Goal: Check status: Check status

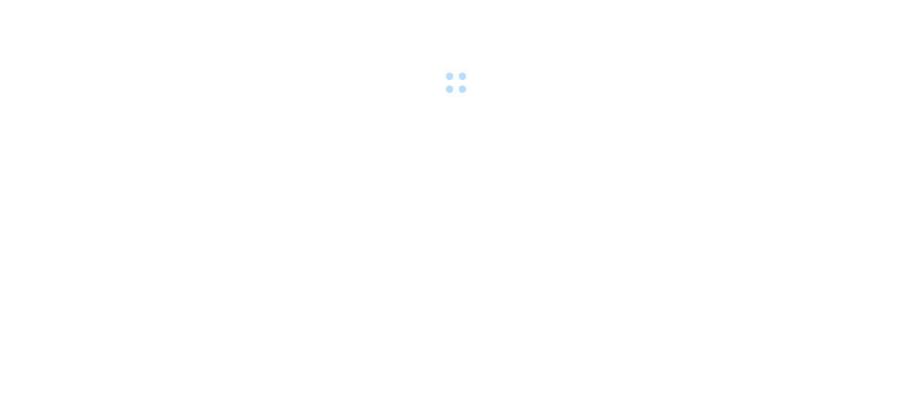
click at [98, 19] on div at bounding box center [456, 49] width 912 height 98
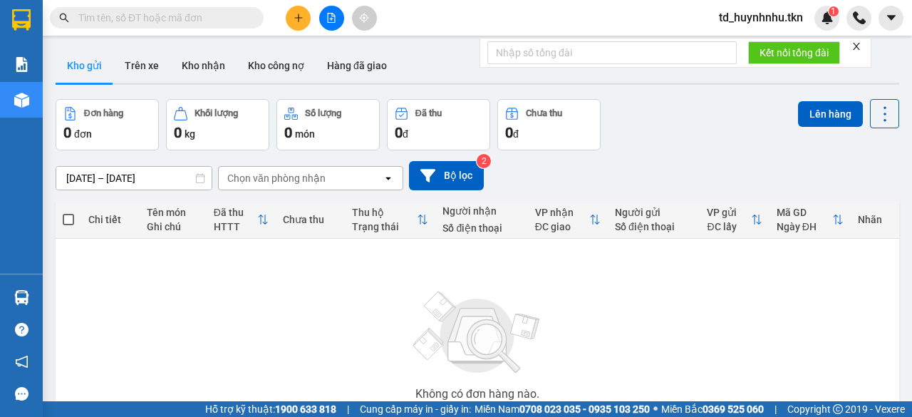
click at [99, 14] on input "text" at bounding box center [162, 18] width 168 height 16
paste input "0346477376"
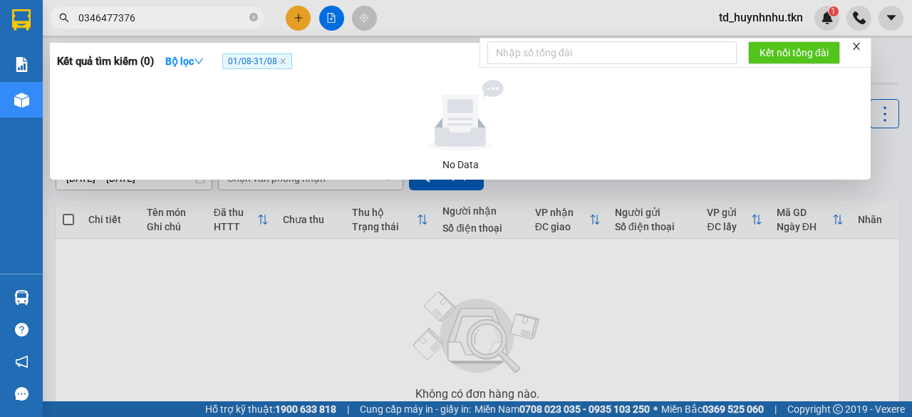
click at [175, 14] on input "0346477376" at bounding box center [162, 18] width 168 height 16
type input "0346477376"
click at [419, 9] on div at bounding box center [456, 208] width 912 height 417
click at [201, 19] on input "0346477376" at bounding box center [162, 18] width 168 height 16
click at [198, 17] on input "0346477376" at bounding box center [162, 18] width 168 height 16
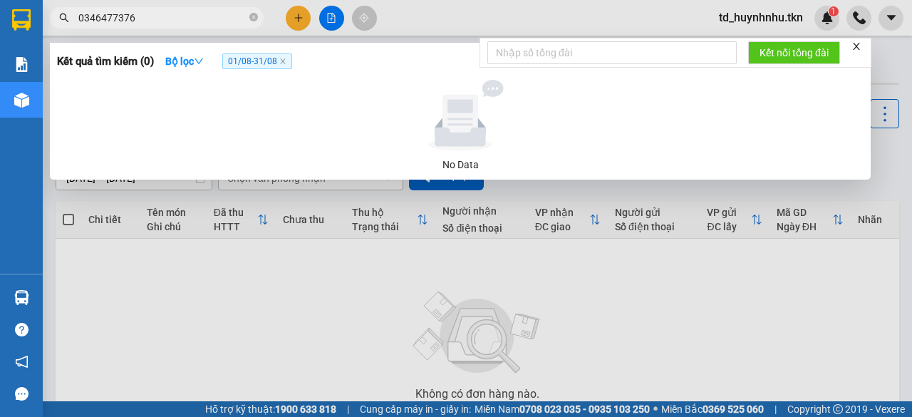
click at [198, 17] on input "0346477376" at bounding box center [162, 18] width 168 height 16
type input "0917217922"
click at [343, 227] on div at bounding box center [456, 208] width 912 height 417
click at [148, 12] on input "0917217922" at bounding box center [162, 18] width 168 height 16
click at [177, 18] on input "0917217922" at bounding box center [162, 18] width 168 height 16
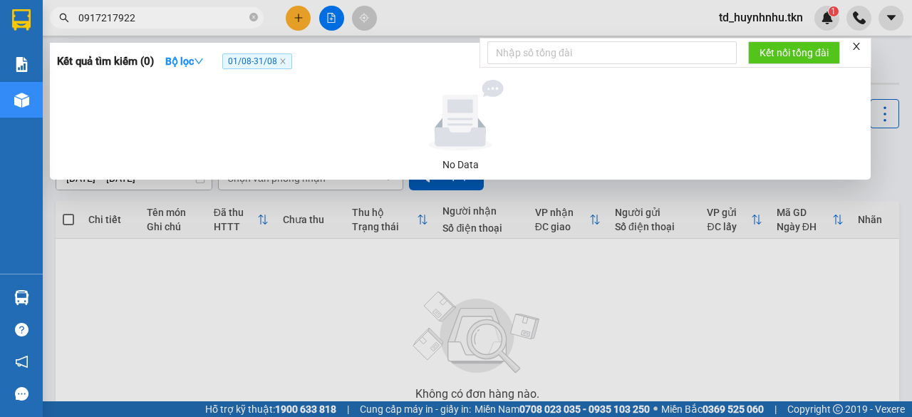
click at [179, 18] on input "0917217922" at bounding box center [162, 18] width 168 height 16
click at [274, 26] on div "0917217922" at bounding box center [139, 17] width 278 height 21
click at [410, 22] on div at bounding box center [456, 208] width 912 height 417
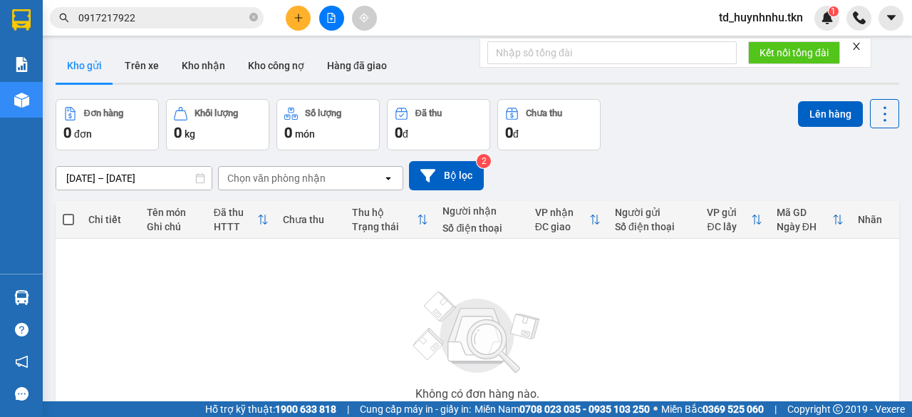
click at [189, 14] on input "0917217922" at bounding box center [162, 18] width 168 height 16
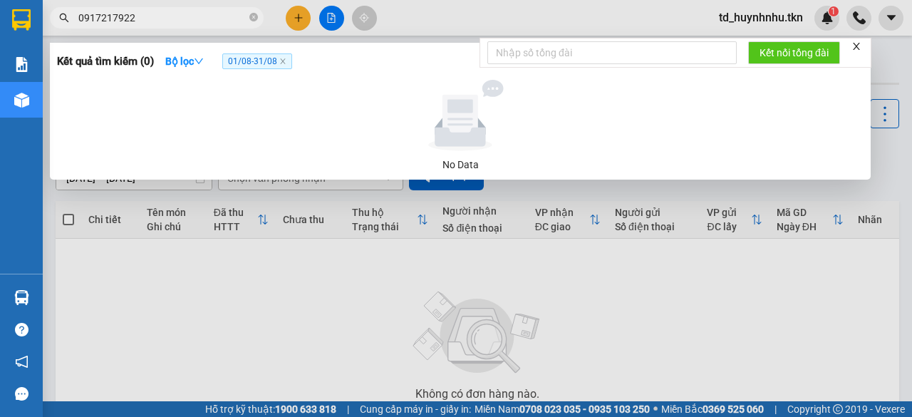
click at [190, 14] on input "0917217922" at bounding box center [162, 18] width 168 height 16
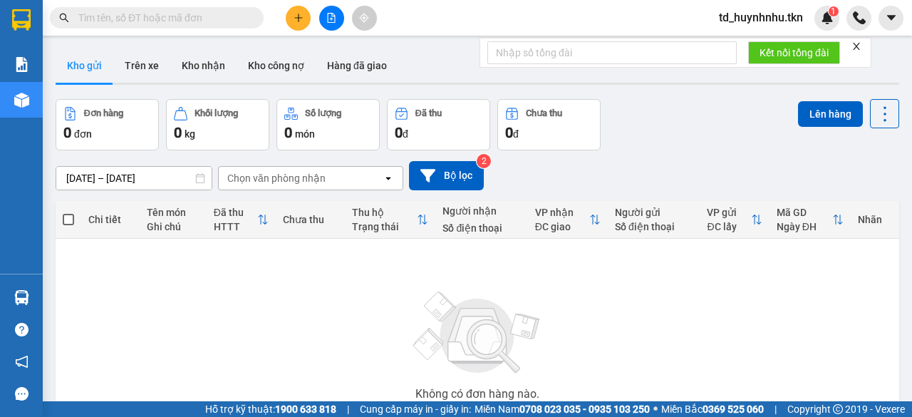
click at [189, 14] on input "text" at bounding box center [162, 18] width 168 height 16
